Goal: Information Seeking & Learning: Learn about a topic

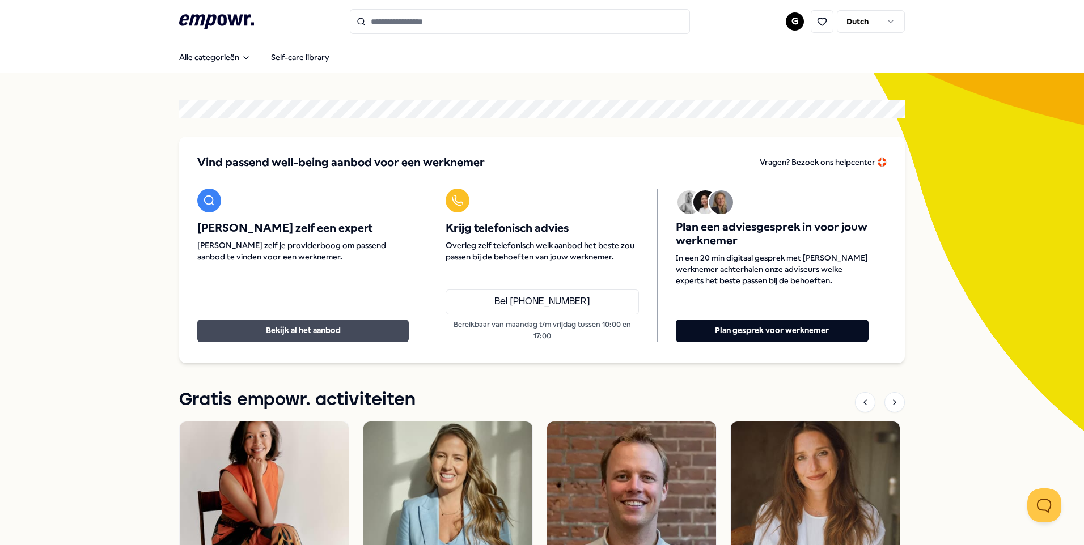
click at [337, 331] on button "Bekijk al het aanbod" at bounding box center [302, 331] width 211 height 23
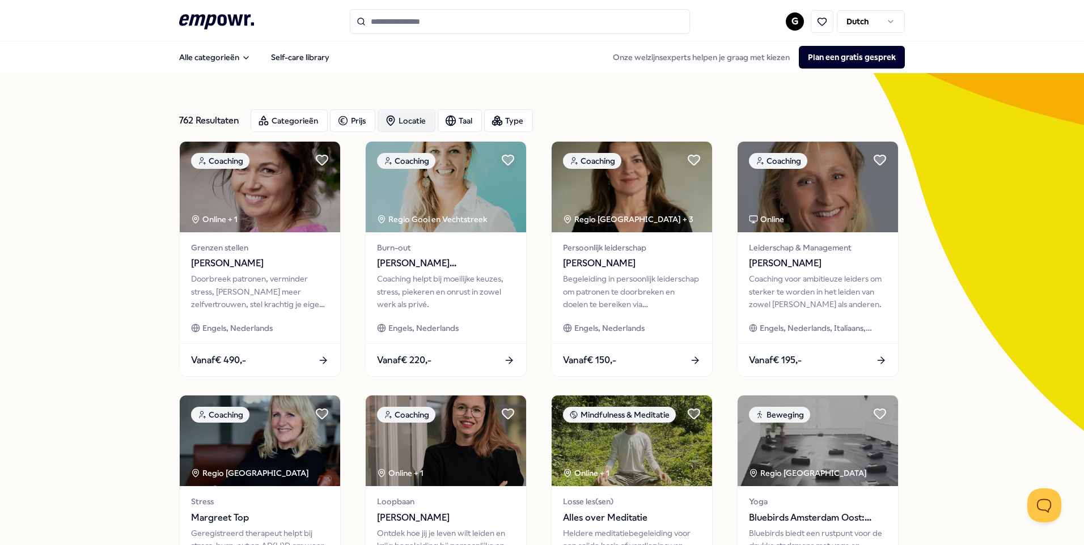
click at [424, 121] on div "Locatie" at bounding box center [407, 120] width 58 height 23
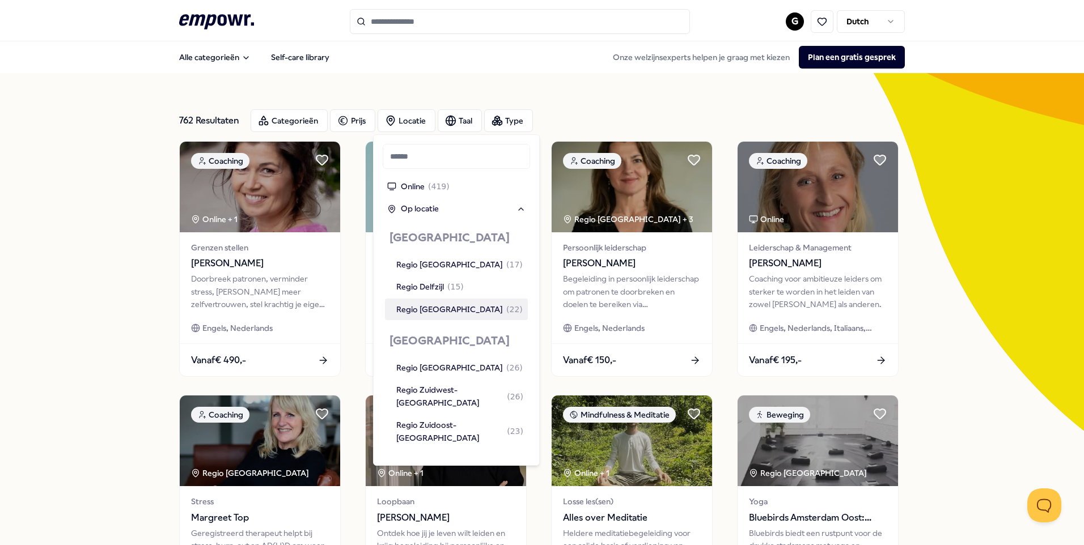
scroll to position [57, 0]
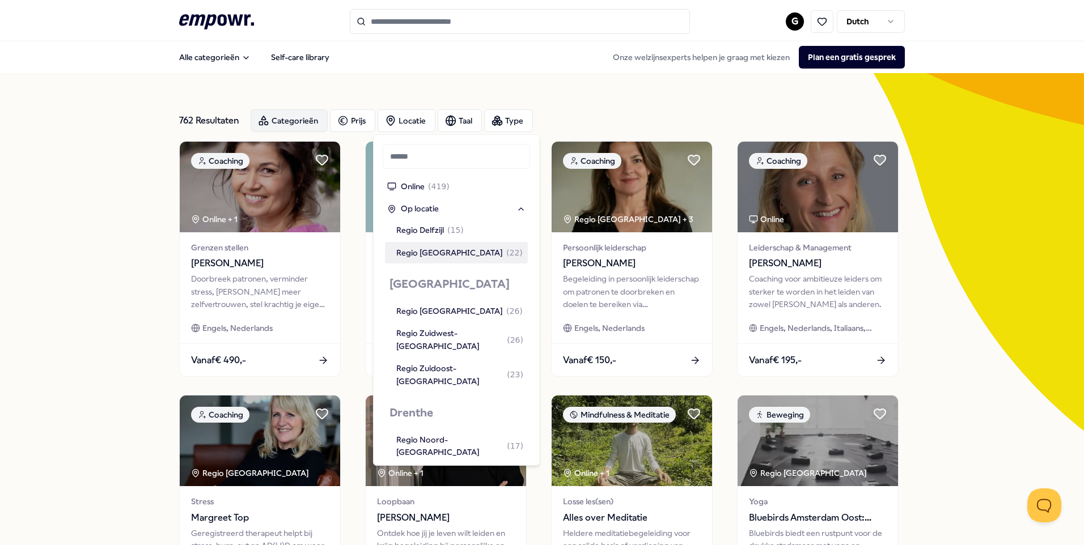
click at [300, 126] on div "Categorieën" at bounding box center [289, 120] width 77 height 23
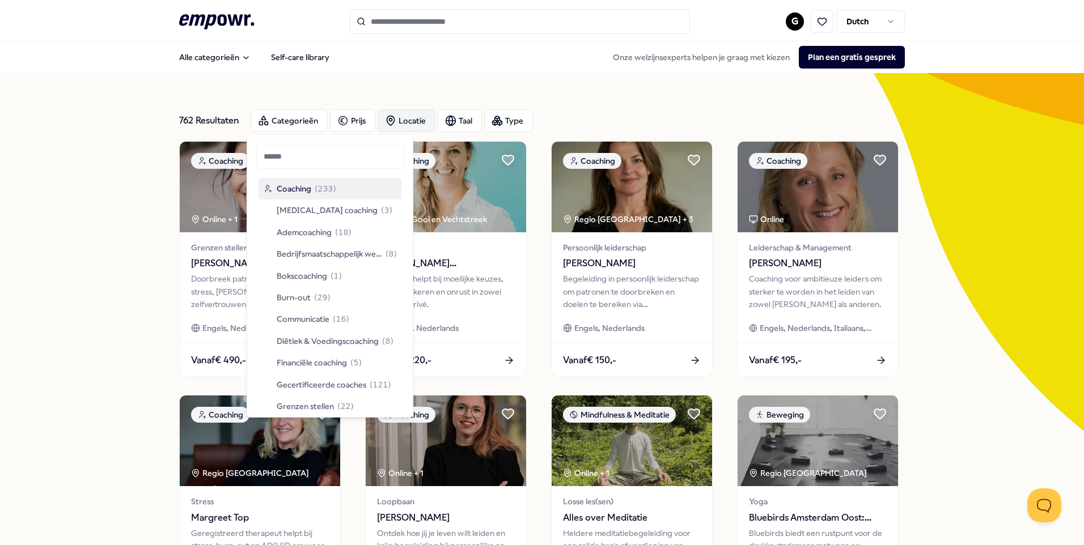
click at [413, 126] on div "Locatie" at bounding box center [407, 120] width 58 height 23
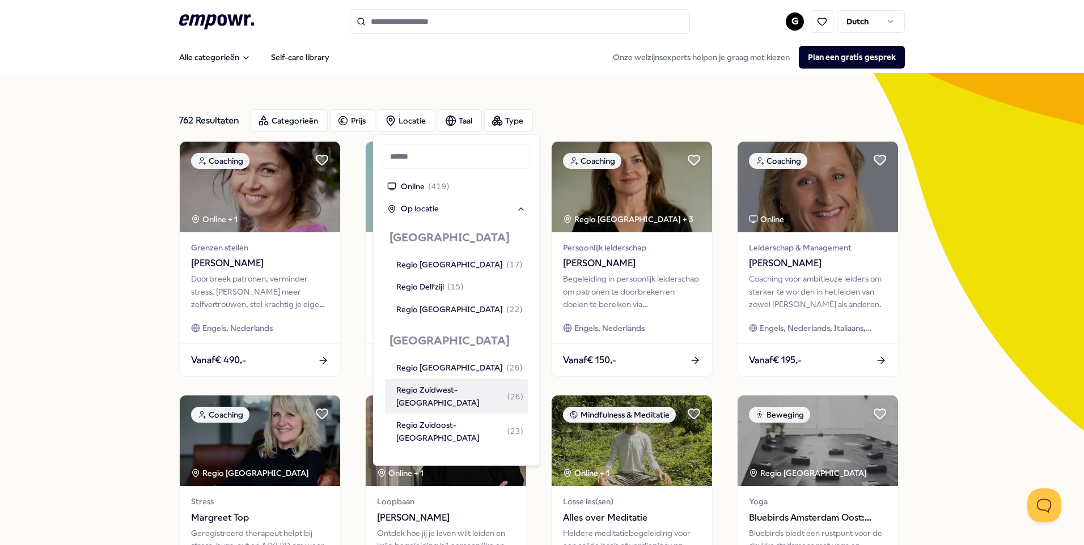
click at [450, 392] on div "Regio Zuidwest-[GEOGRAPHIC_DATA] ( 26 )" at bounding box center [459, 397] width 127 height 26
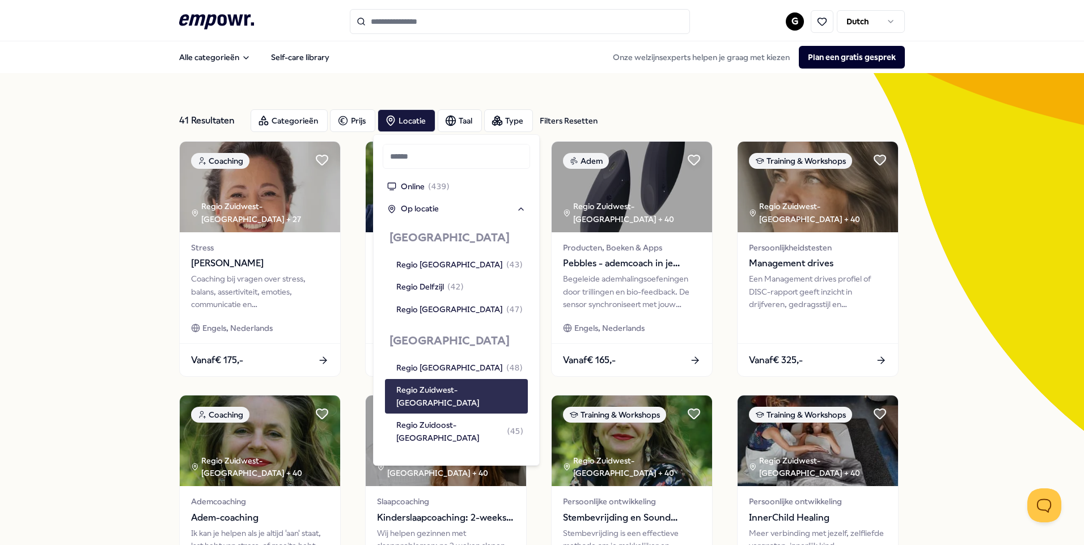
click at [450, 391] on div "Regio Zuidwest-[GEOGRAPHIC_DATA]" at bounding box center [459, 397] width 127 height 26
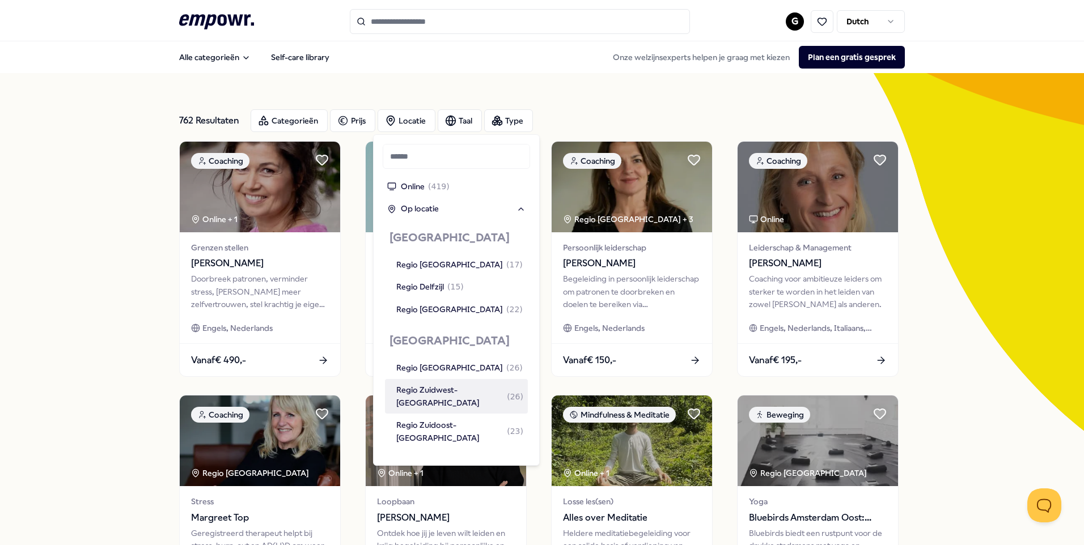
click at [461, 389] on div "Regio Zuidwest-[GEOGRAPHIC_DATA] ( 26 )" at bounding box center [459, 397] width 127 height 26
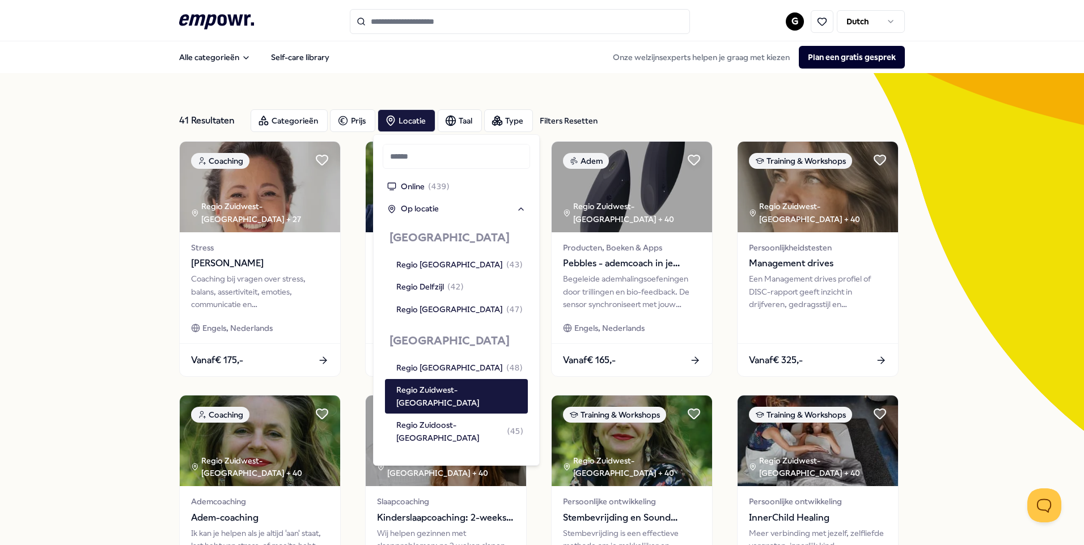
click at [1004, 232] on div "41 Resultaten Filters Resetten Categorieën Prijs Locatie Taal Type Filters Rese…" at bounding box center [542, 515] width 1084 height 885
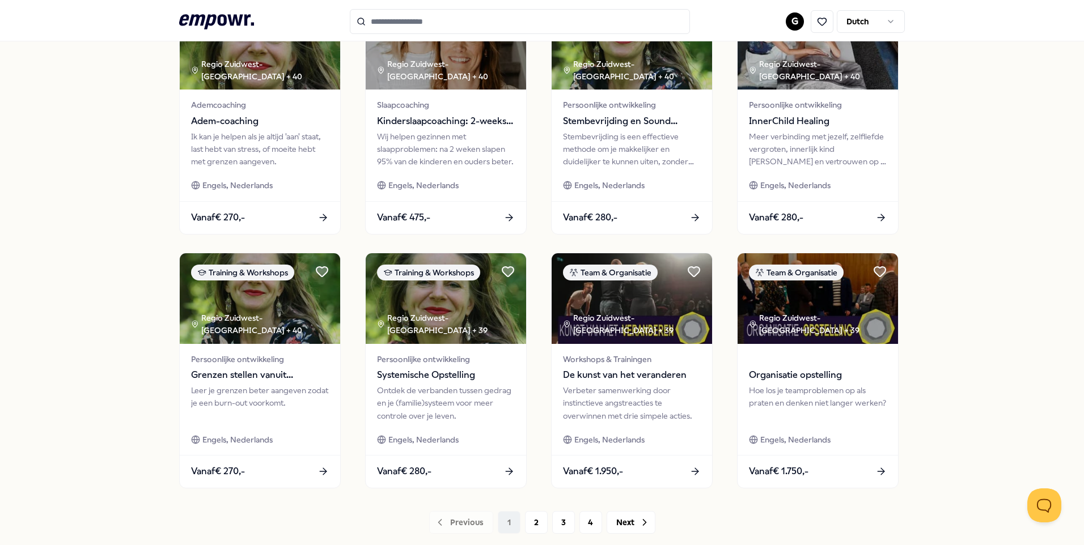
scroll to position [469, 0]
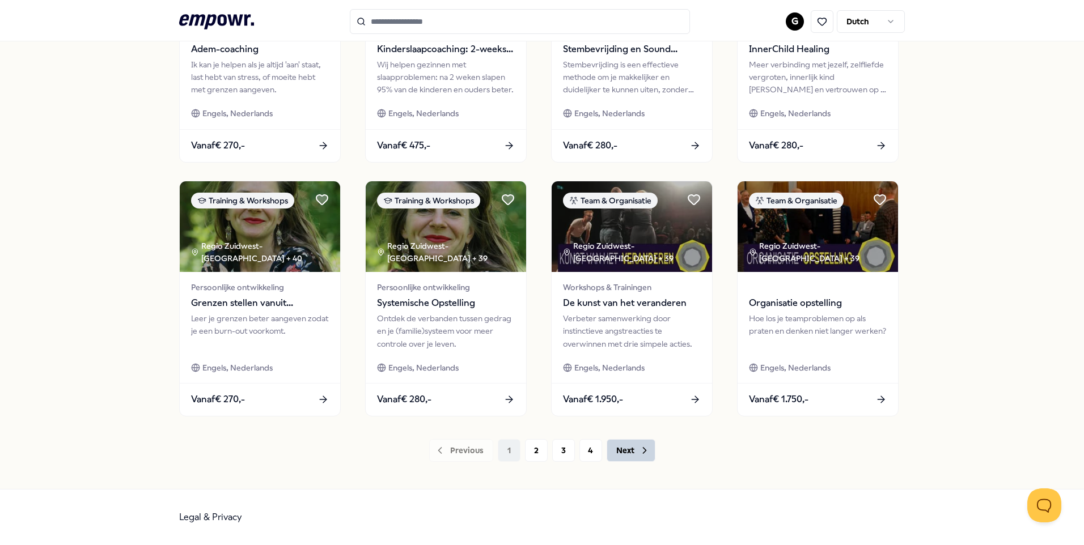
click at [620, 460] on button "Next" at bounding box center [631, 450] width 49 height 23
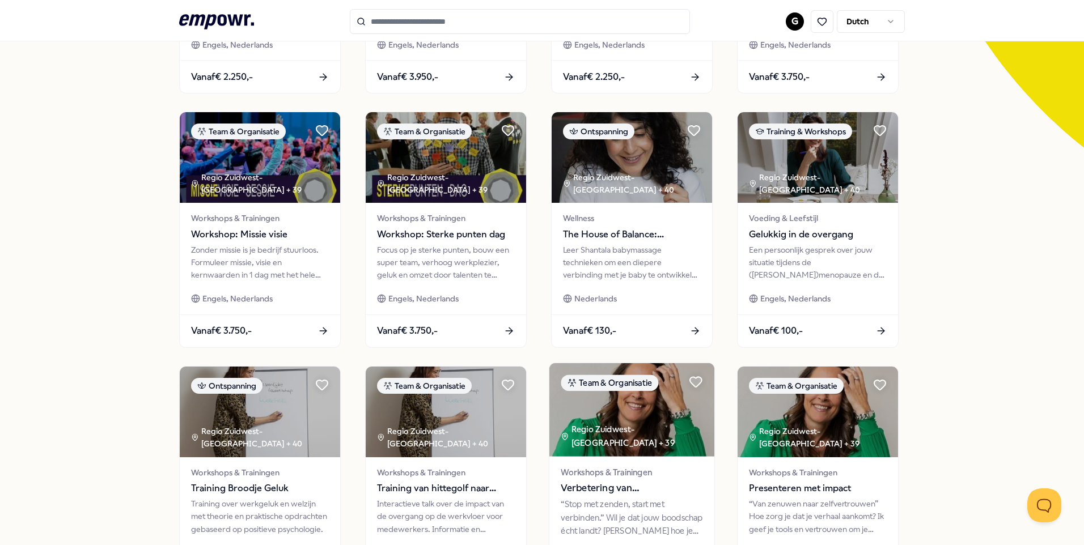
scroll to position [397, 0]
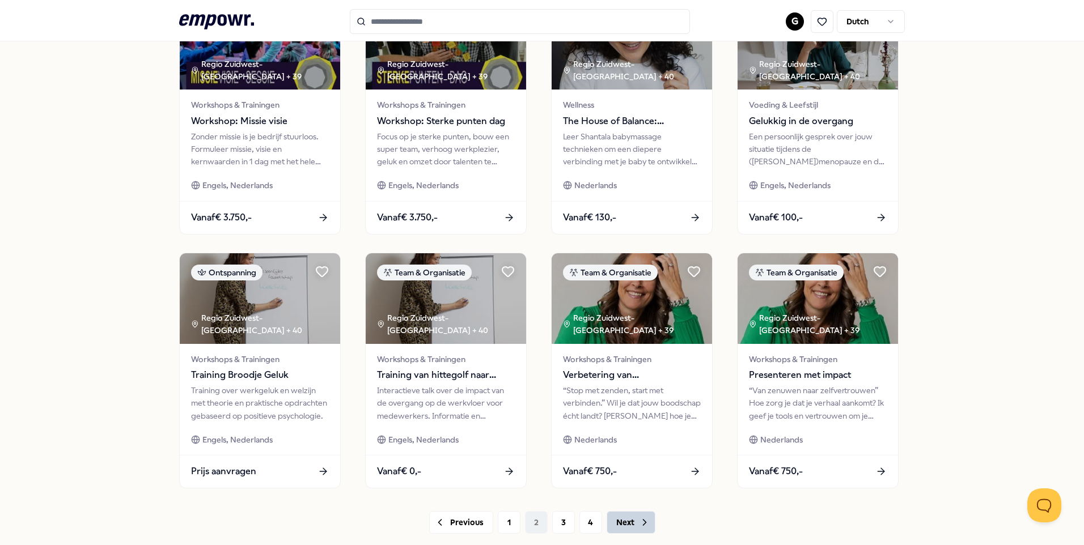
click at [612, 518] on button "Next" at bounding box center [631, 522] width 49 height 23
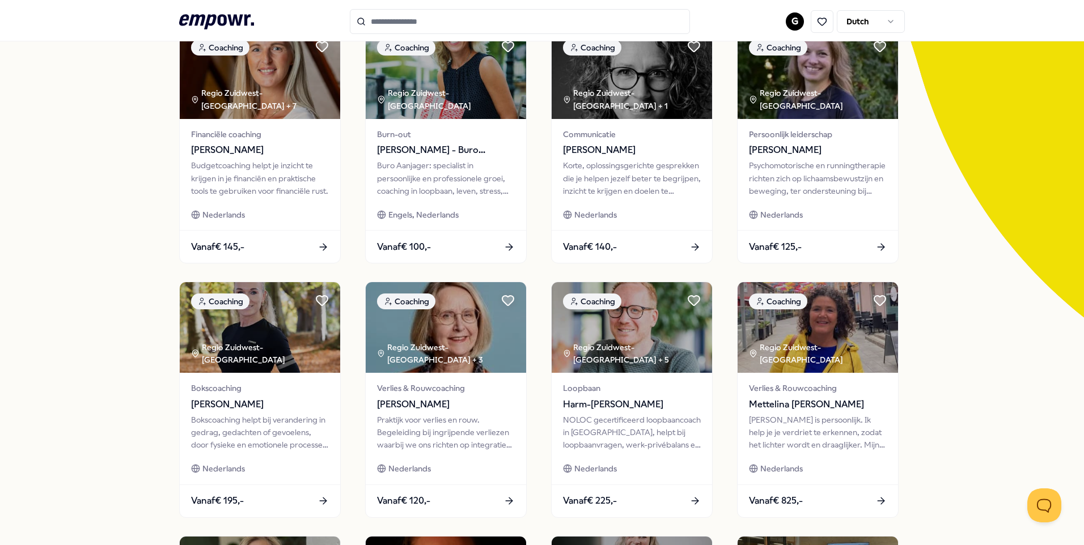
scroll to position [57, 0]
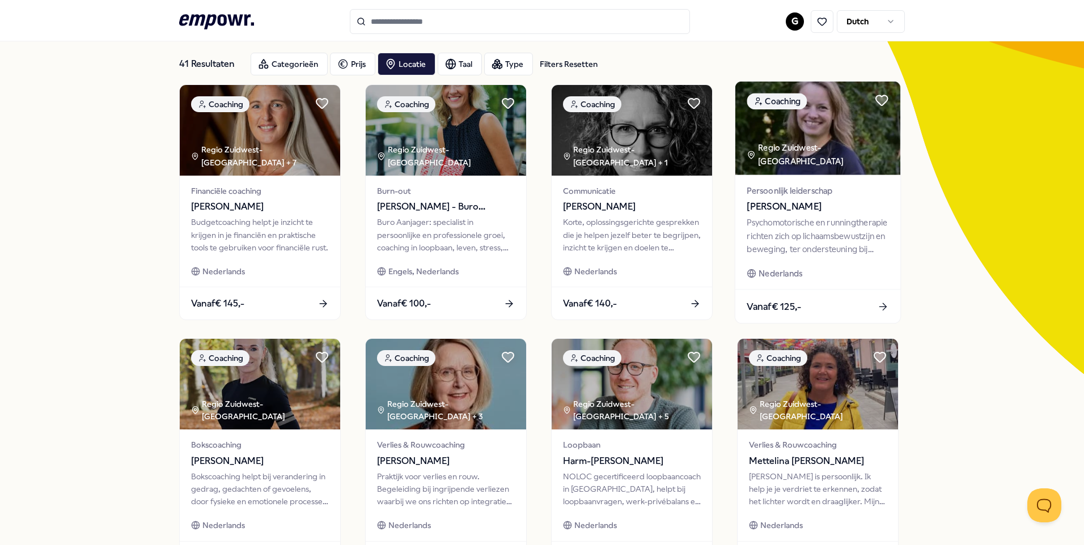
click at [831, 253] on div "Psychomotorische en runningtherapie richten zich op lichaamsbewustzijn en beweg…" at bounding box center [818, 236] width 142 height 39
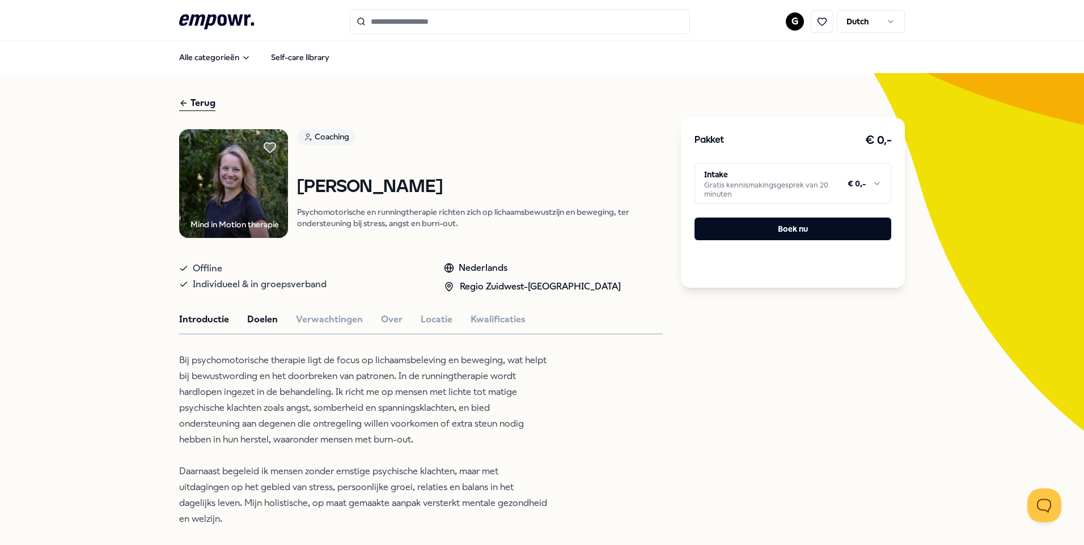
click at [250, 321] on button "Doelen" at bounding box center [262, 319] width 31 height 15
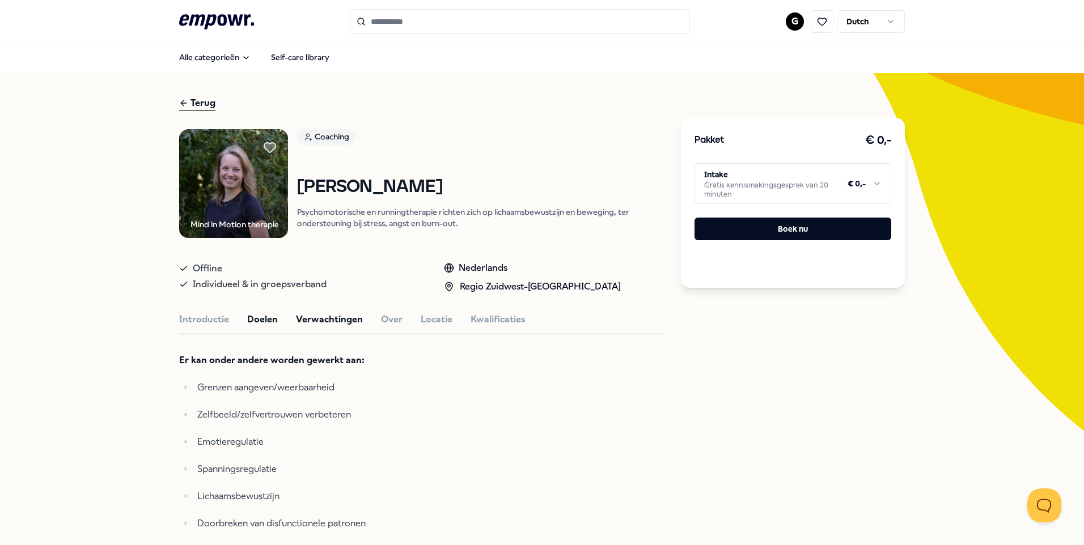
click at [342, 323] on button "Verwachtingen" at bounding box center [329, 319] width 67 height 15
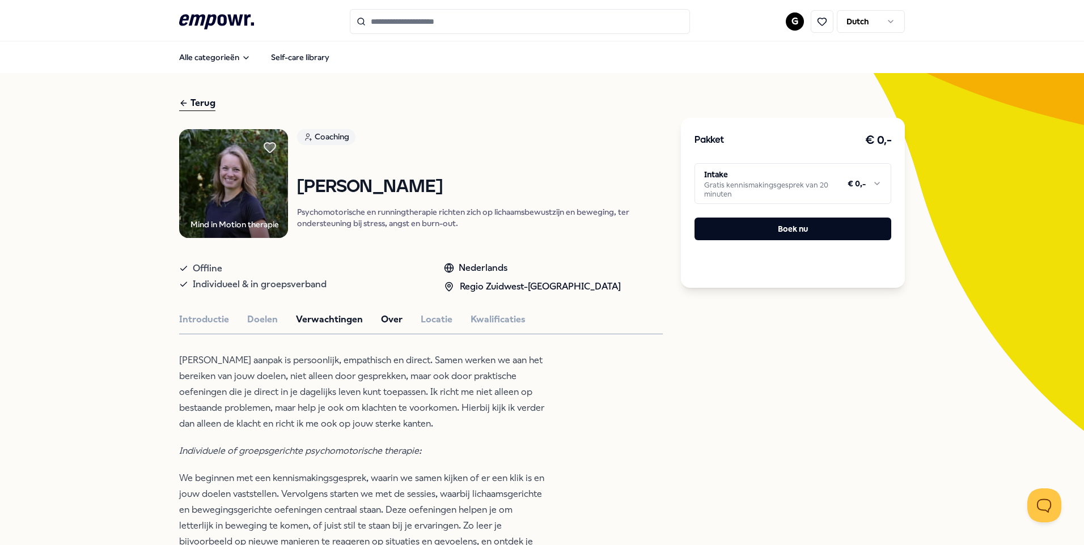
click at [387, 323] on button "Over" at bounding box center [392, 319] width 22 height 15
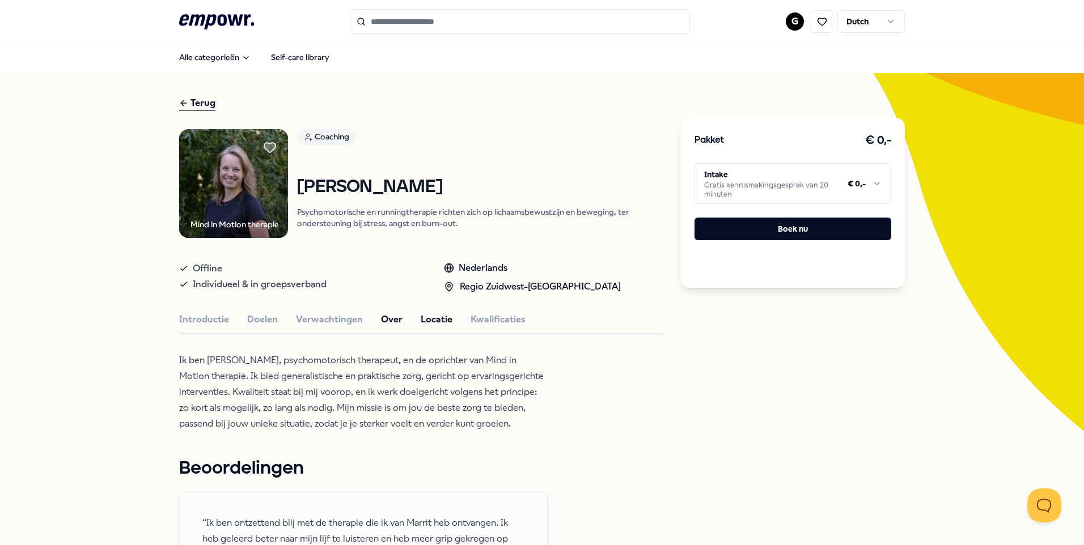
click at [421, 320] on button "Locatie" at bounding box center [437, 319] width 32 height 15
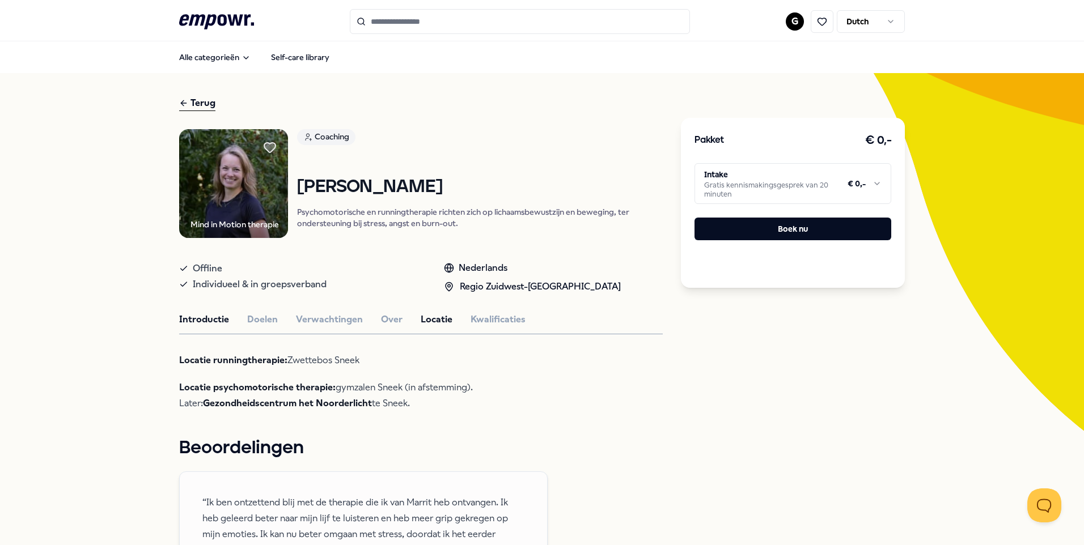
click at [196, 321] on button "Introductie" at bounding box center [204, 319] width 50 height 15
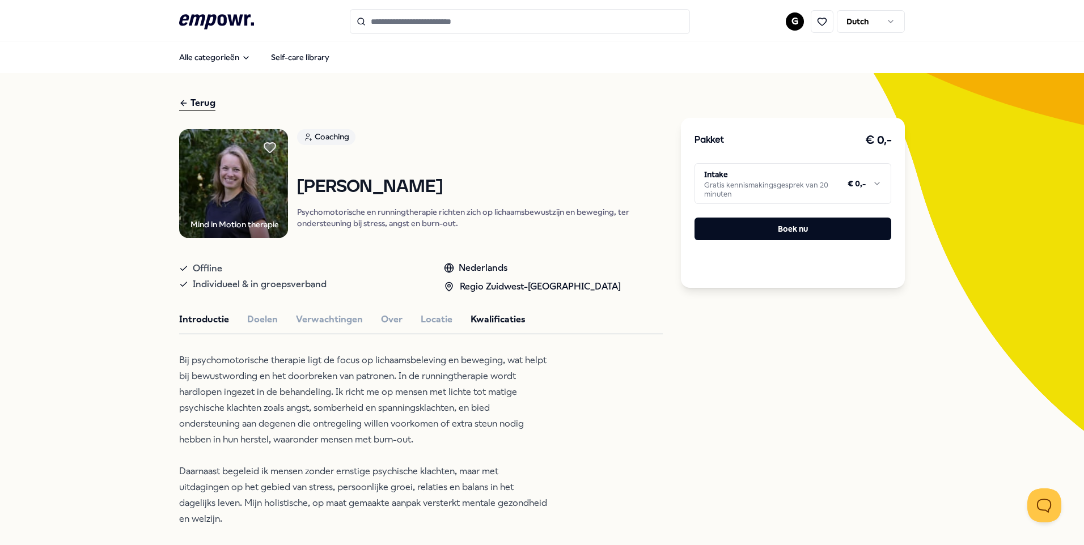
click at [496, 317] on button "Kwalificaties" at bounding box center [498, 319] width 55 height 15
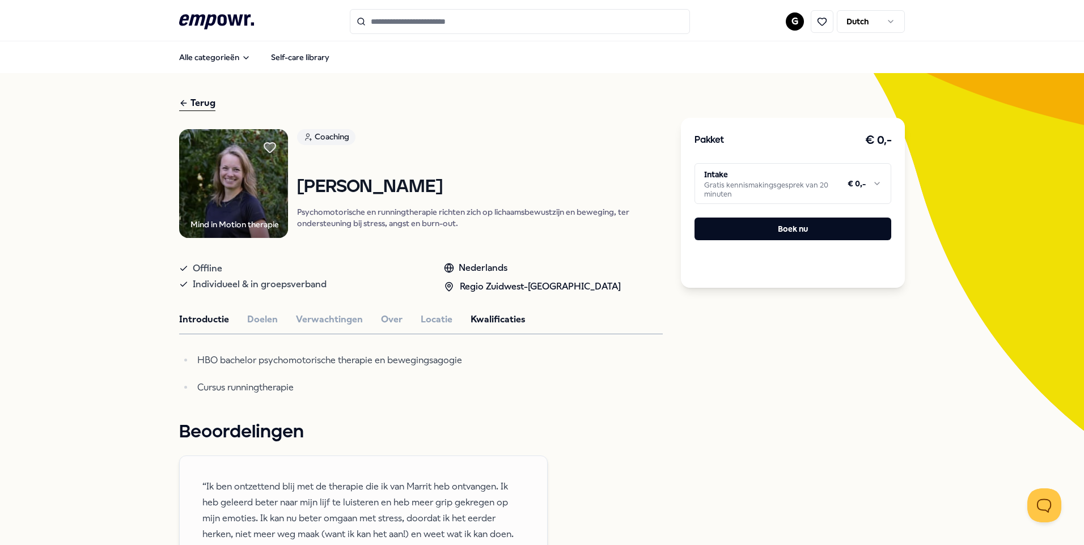
click at [204, 320] on button "Introductie" at bounding box center [204, 319] width 50 height 15
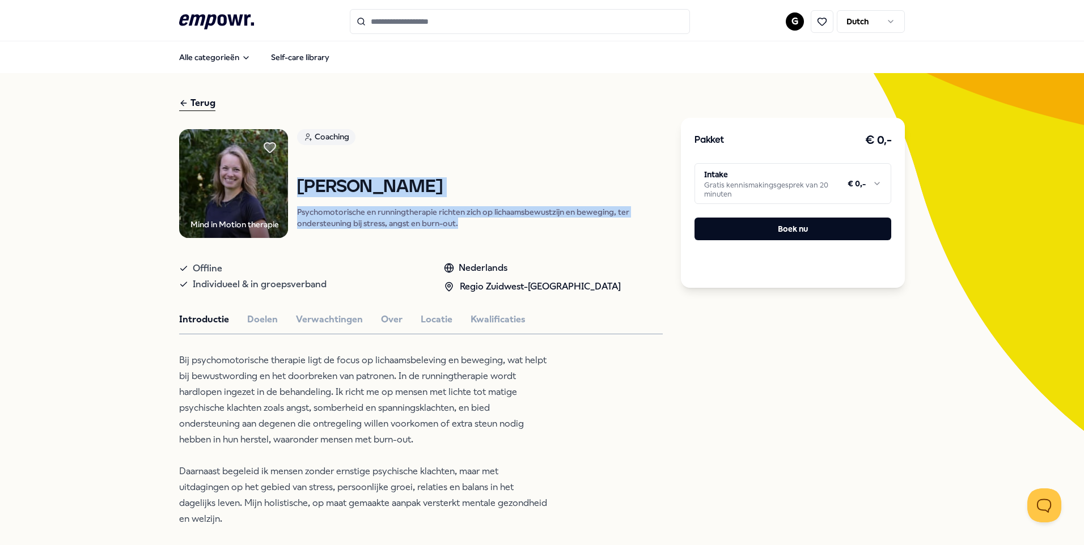
drag, startPoint x: 458, startPoint y: 224, endPoint x: 296, endPoint y: 186, distance: 166.0
click at [297, 186] on div "[PERSON_NAME] Psychomotorische en runningtherapie richten zich op lichaamsbewus…" at bounding box center [480, 203] width 366 height 52
copy div "[PERSON_NAME] Psychomotorische en runningtherapie richten zich op lichaamsbewus…"
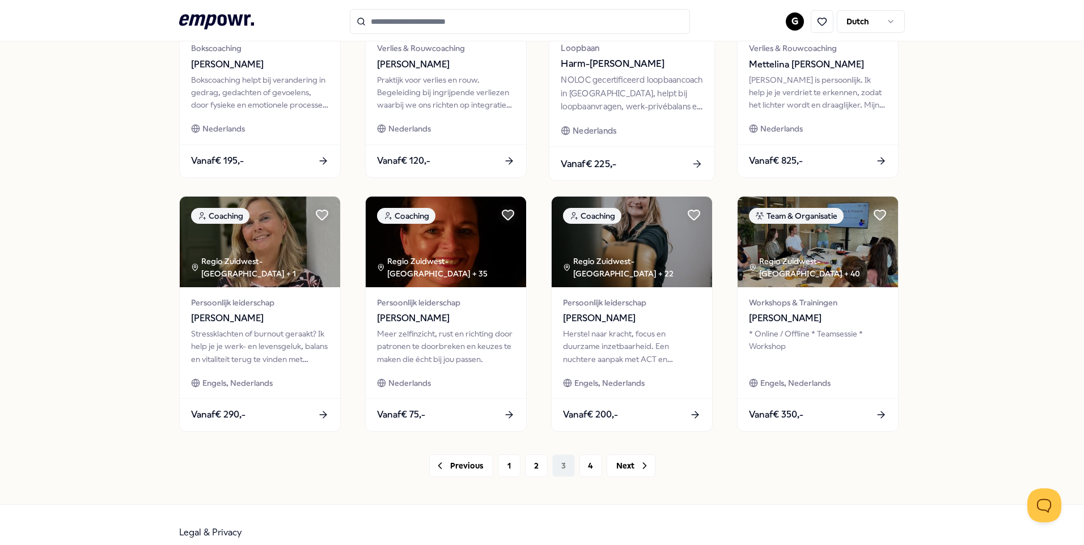
scroll to position [469, 0]
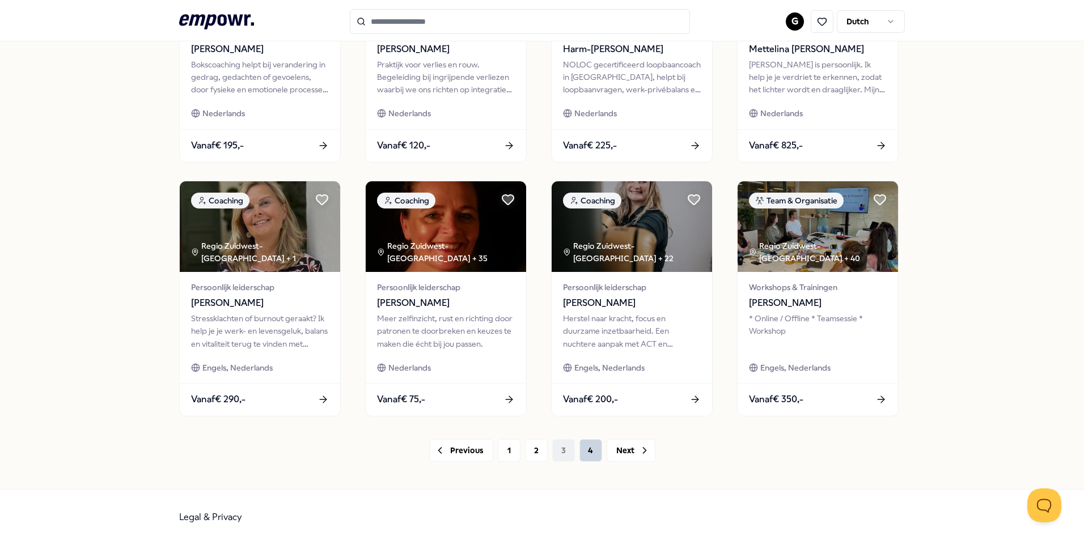
click at [579, 451] on button "4" at bounding box center [590, 450] width 23 height 23
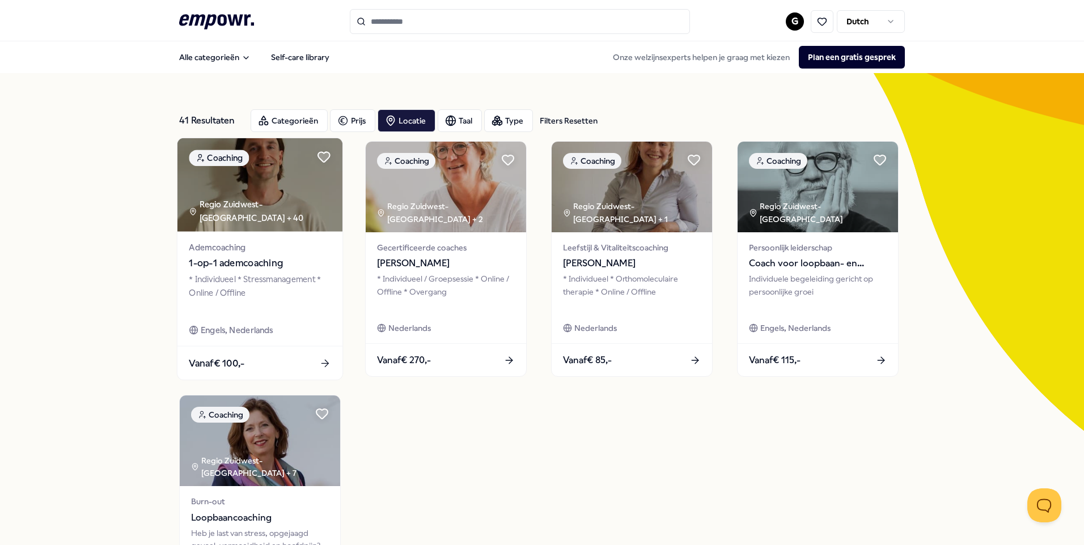
click at [244, 266] on span "1-op-1 ademcoaching" at bounding box center [260, 263] width 142 height 15
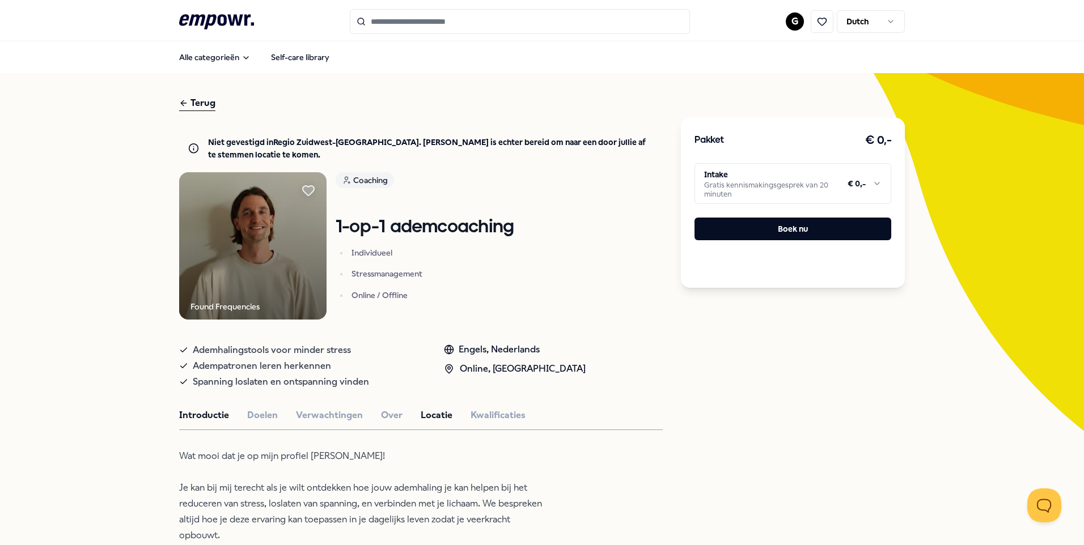
click at [424, 412] on button "Locatie" at bounding box center [437, 415] width 32 height 15
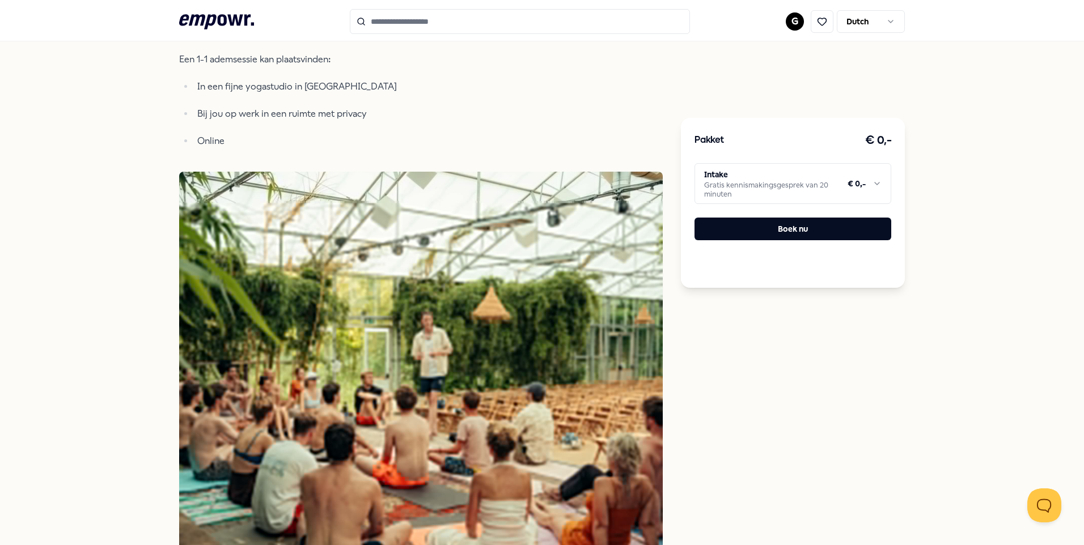
scroll to position [340, 0]
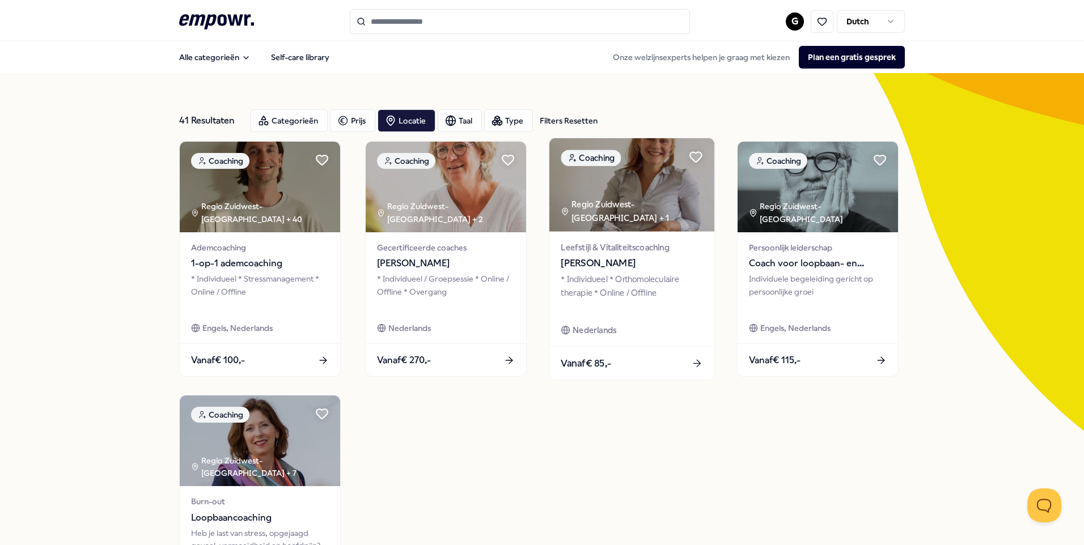
click at [568, 261] on span "[PERSON_NAME]" at bounding box center [632, 263] width 142 height 15
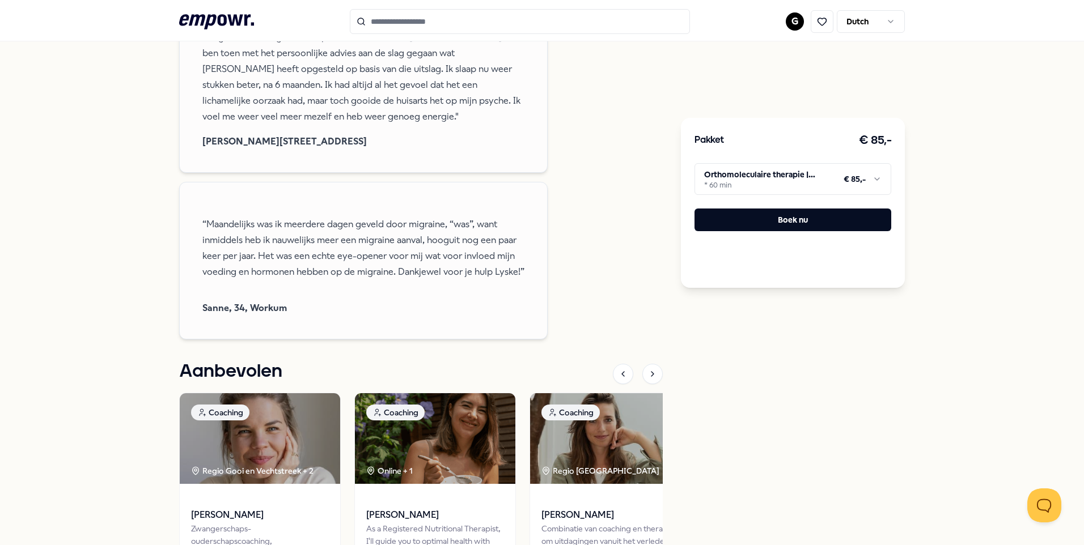
scroll to position [680, 0]
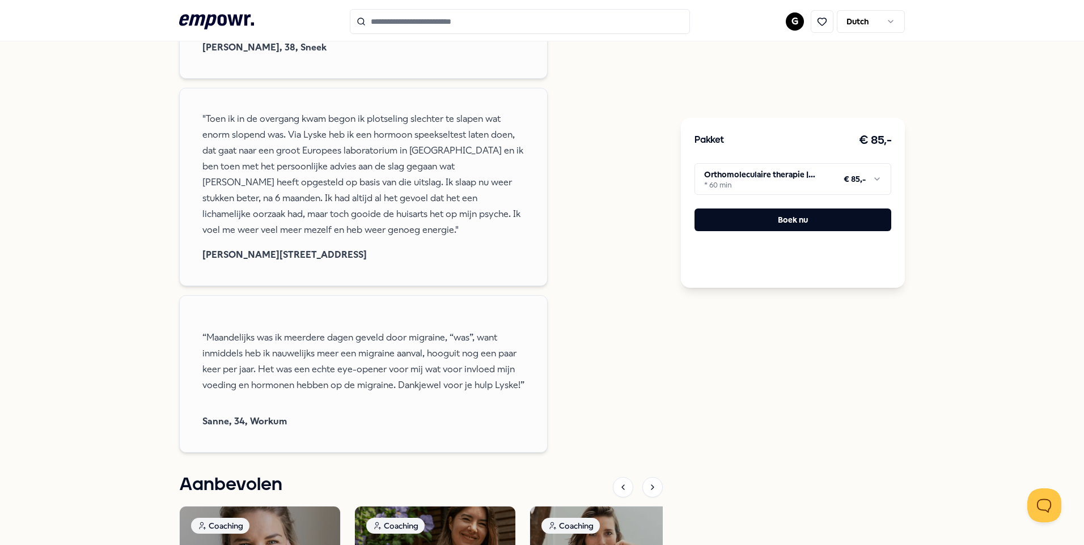
scroll to position [214, 0]
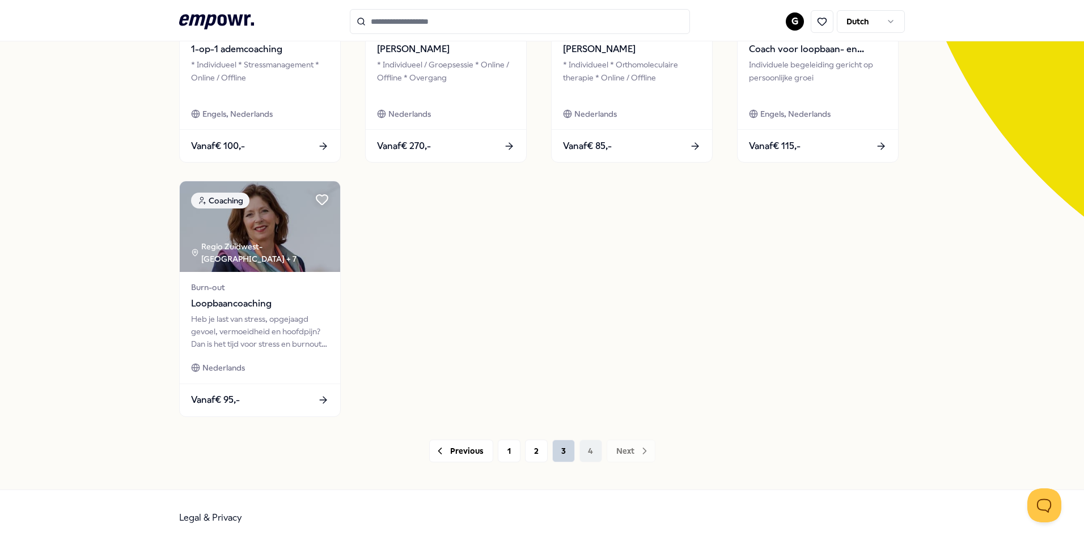
click at [561, 457] on button "3" at bounding box center [563, 451] width 23 height 23
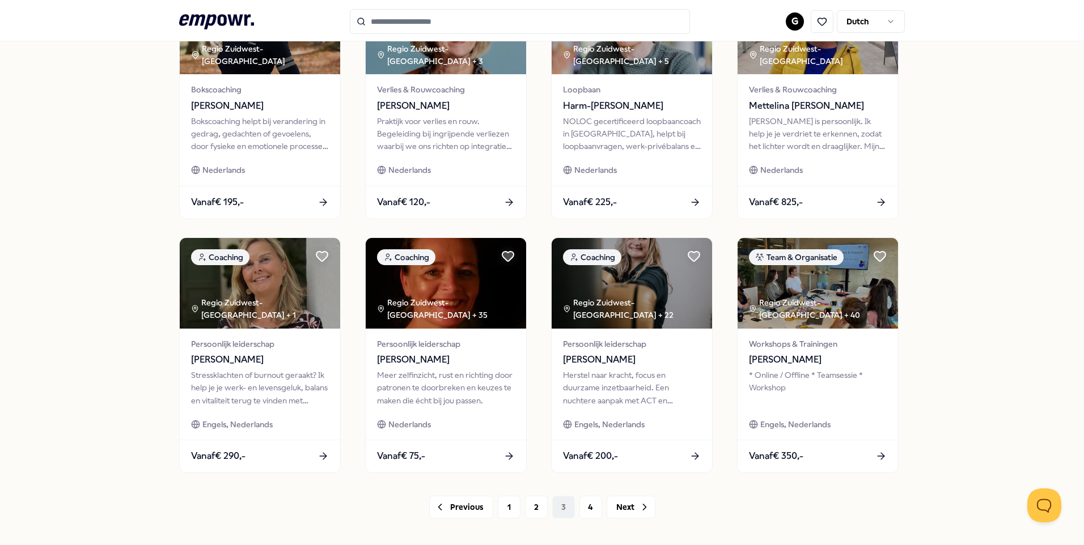
scroll to position [469, 0]
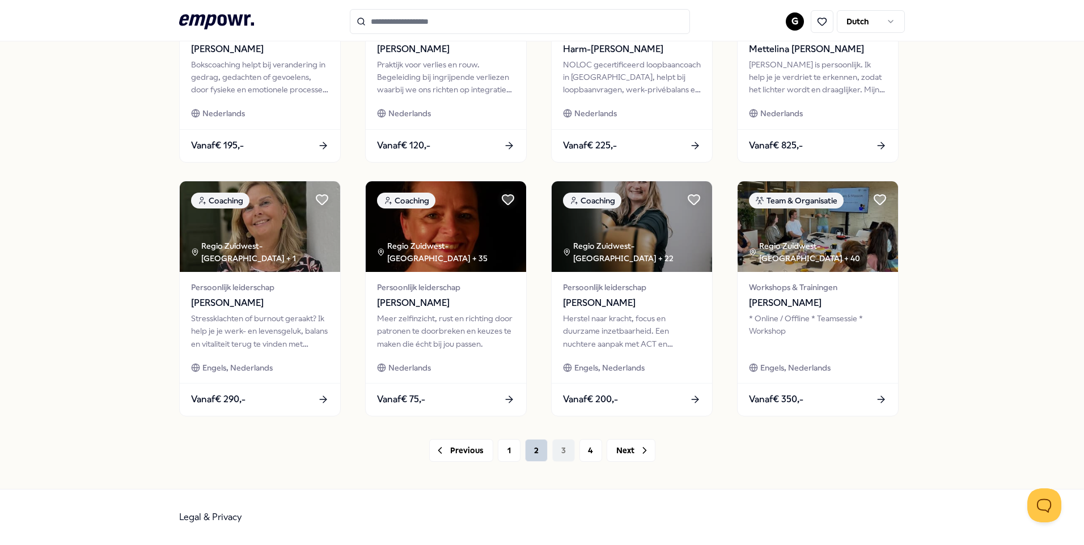
click at [525, 456] on button "2" at bounding box center [536, 450] width 23 height 23
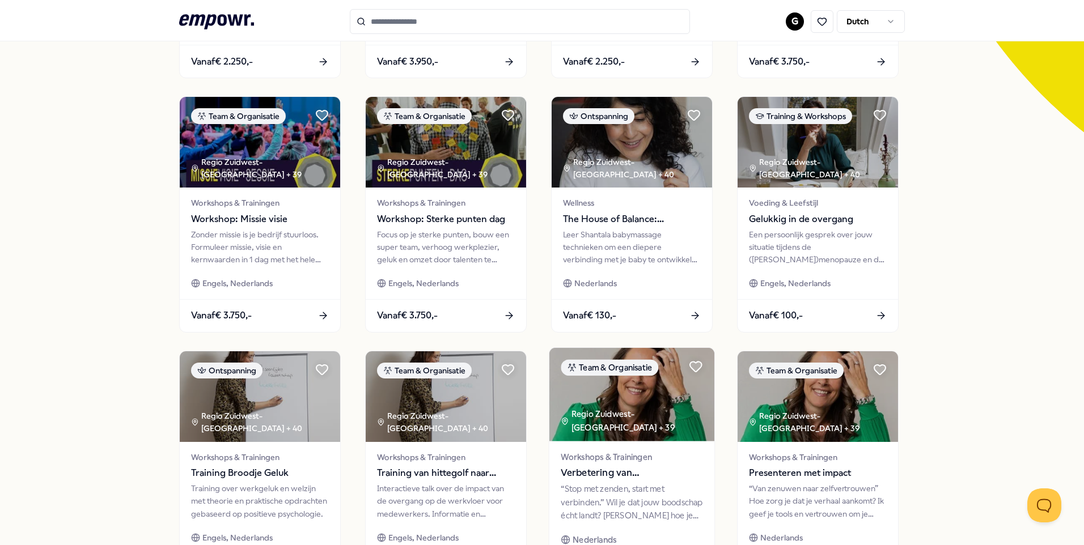
scroll to position [469, 0]
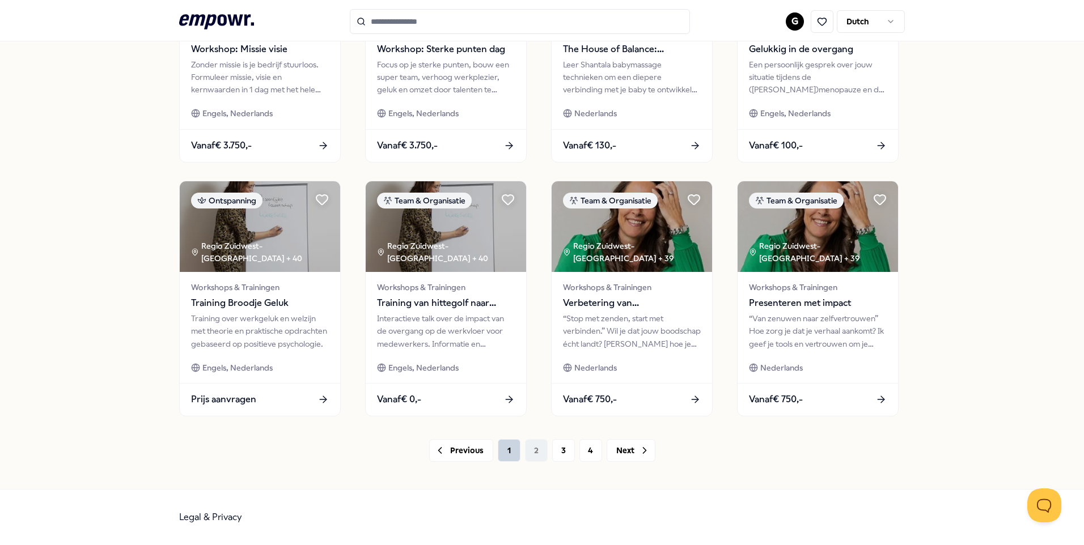
click at [499, 459] on button "1" at bounding box center [509, 450] width 23 height 23
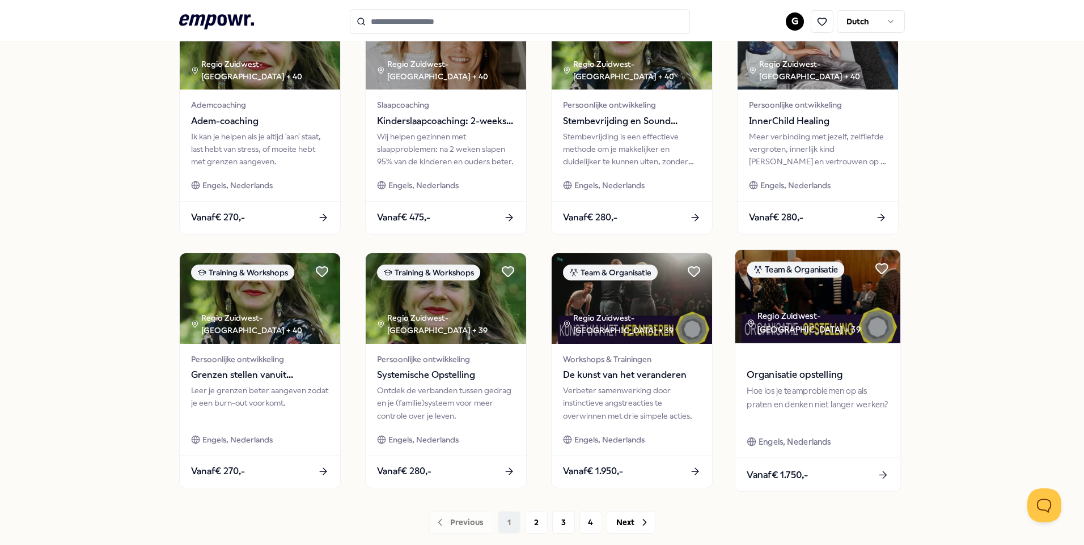
scroll to position [469, 0]
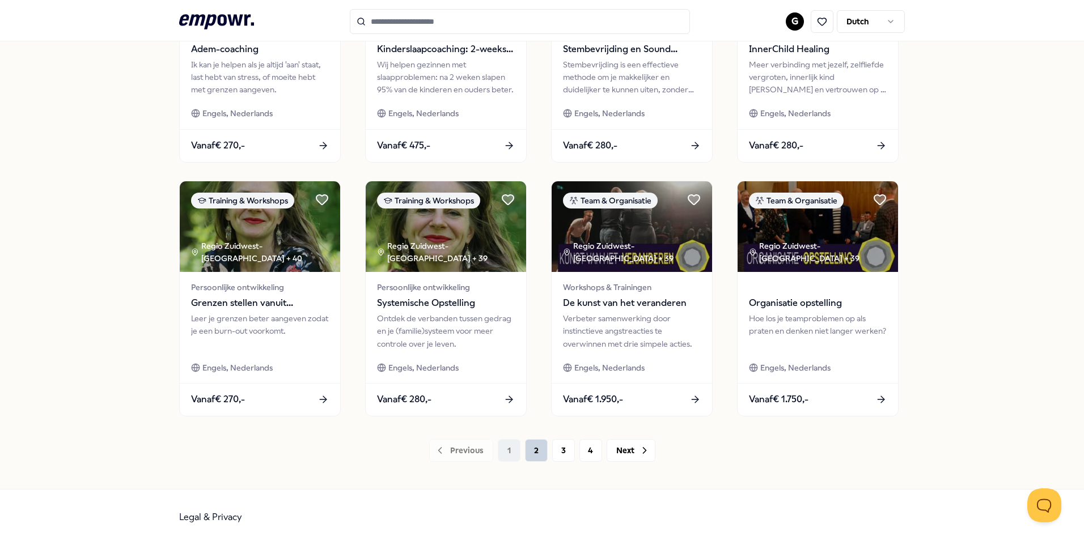
click at [526, 448] on button "2" at bounding box center [536, 450] width 23 height 23
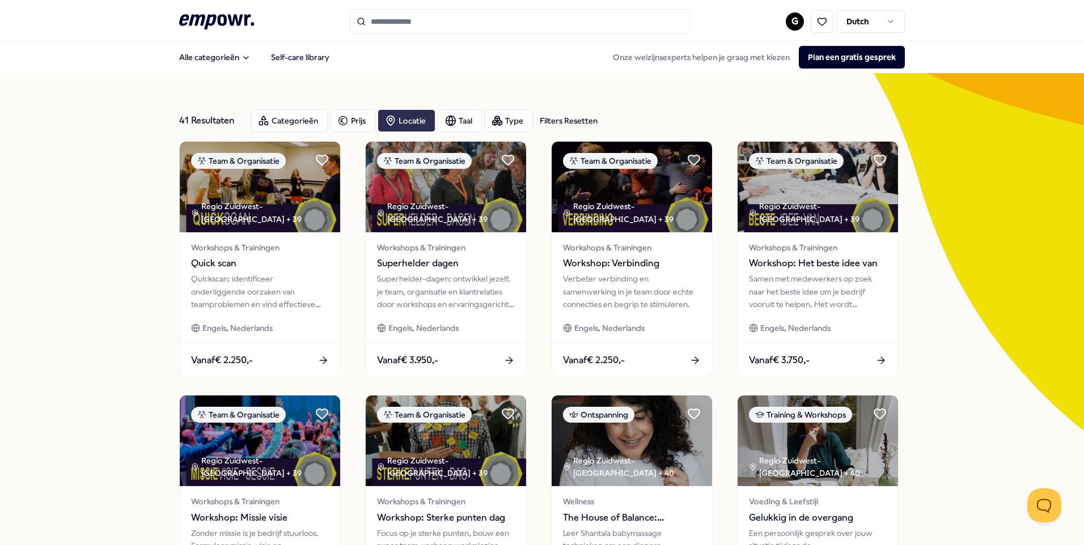
click at [387, 122] on icon "button" at bounding box center [390, 120] width 11 height 11
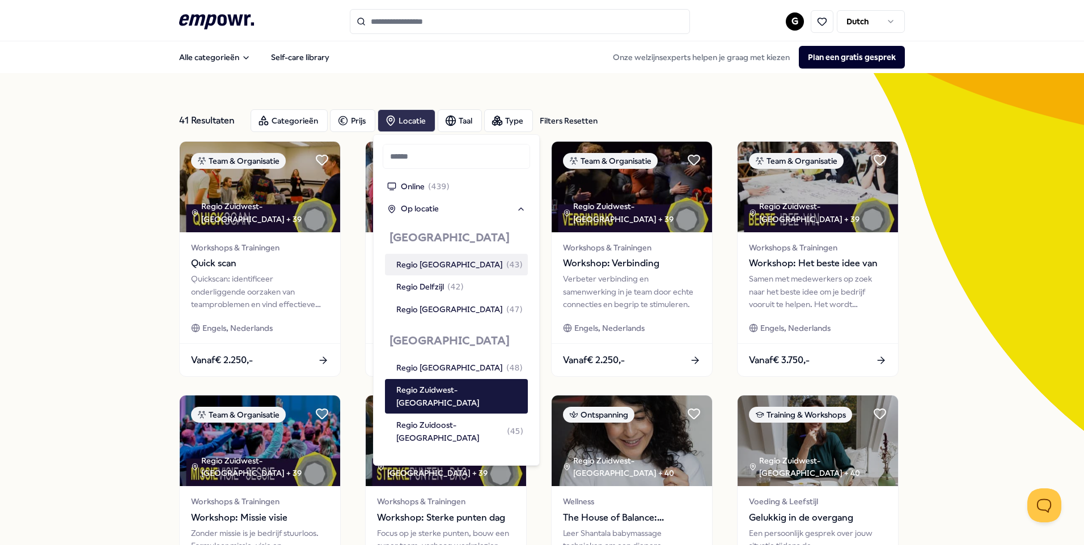
click at [985, 278] on div "41 Resultaten Filters Resetten Categorieën Prijs Locatie Taal Type Filters Rese…" at bounding box center [542, 515] width 1084 height 885
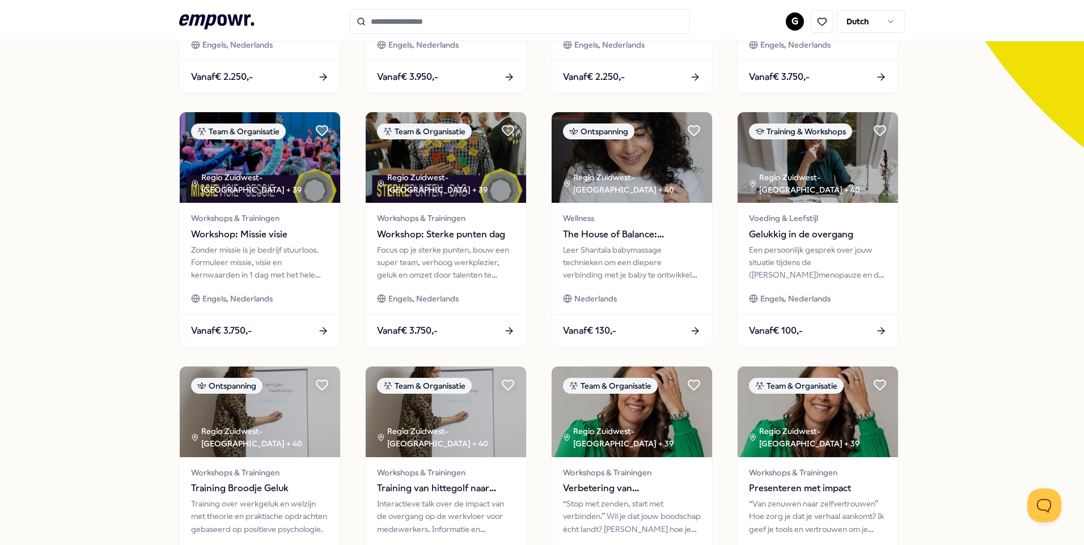
scroll to position [469, 0]
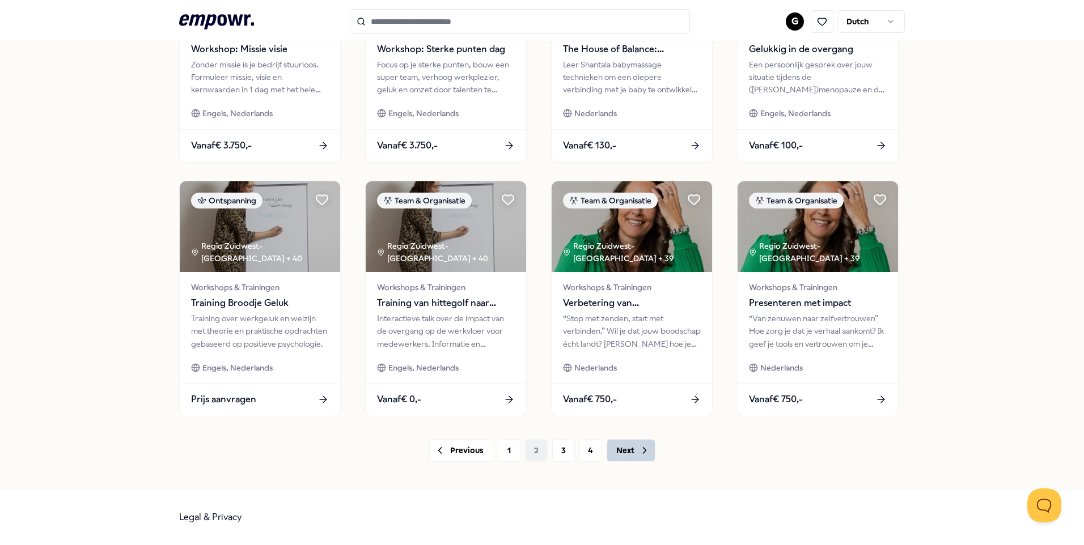
click at [633, 455] on button "Next" at bounding box center [631, 450] width 49 height 23
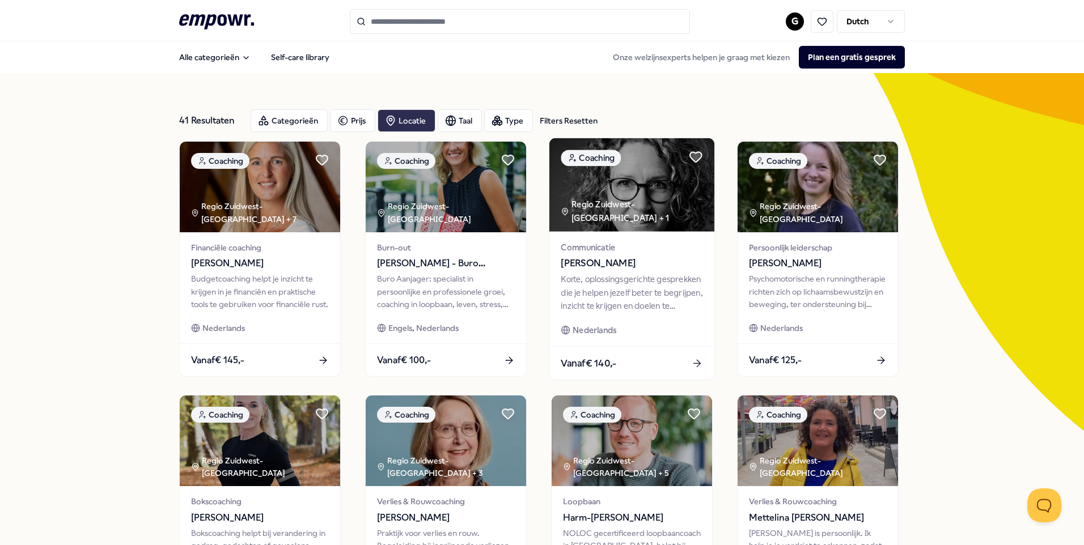
click at [607, 272] on div "Communicatie [PERSON_NAME] Korte, oplossingsgerichte gesprekken die je helpen j…" at bounding box center [631, 289] width 165 height 115
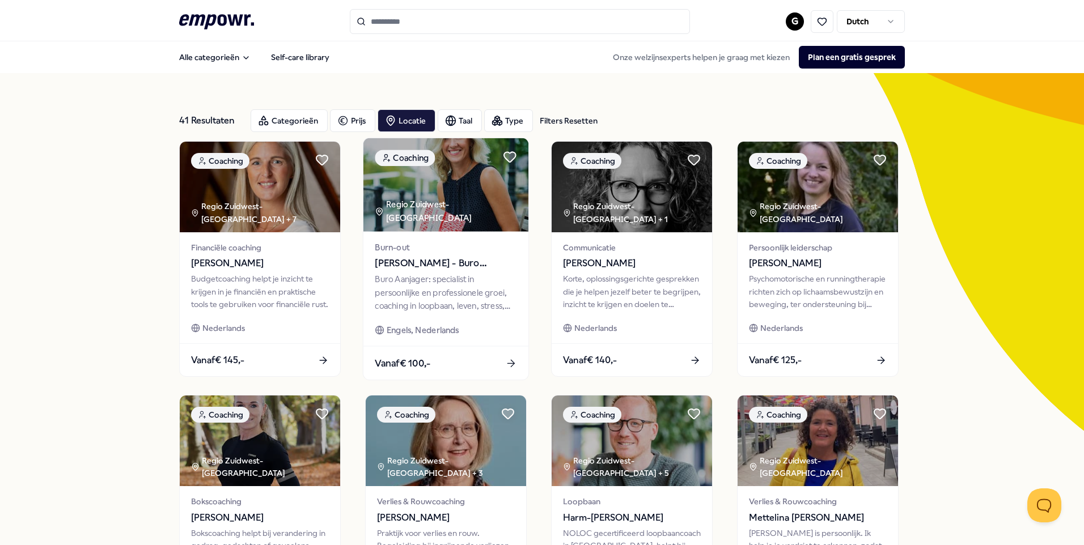
click at [402, 265] on span "[PERSON_NAME] - Buro Aanjager" at bounding box center [446, 263] width 142 height 15
